Goal: Information Seeking & Learning: Learn about a topic

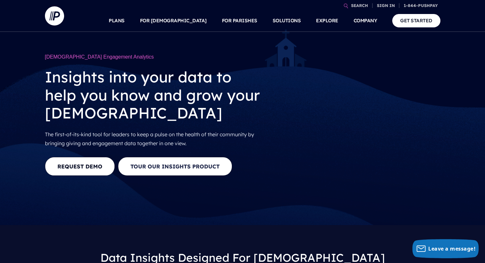
click at [187, 168] on button "Tour our Insights Product" at bounding box center [175, 166] width 114 height 19
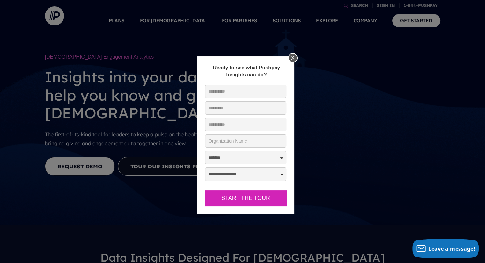
click at [281, 174] on select "**********" at bounding box center [245, 174] width 81 height 13
click at [292, 57] on div "X" at bounding box center [293, 58] width 10 height 10
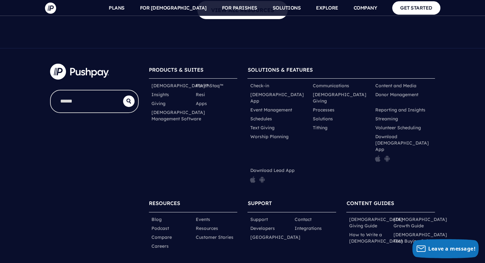
scroll to position [2171, 0]
